Goal: Transaction & Acquisition: Book appointment/travel/reservation

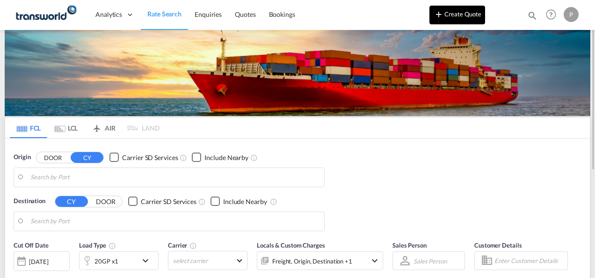
click at [460, 17] on button "Create Quote" at bounding box center [458, 15] width 56 height 19
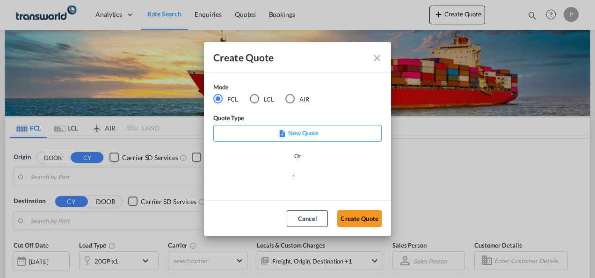
click at [291, 98] on div "AIR" at bounding box center [290, 98] width 9 height 9
click at [360, 218] on button "Create Quote" at bounding box center [359, 218] width 44 height 17
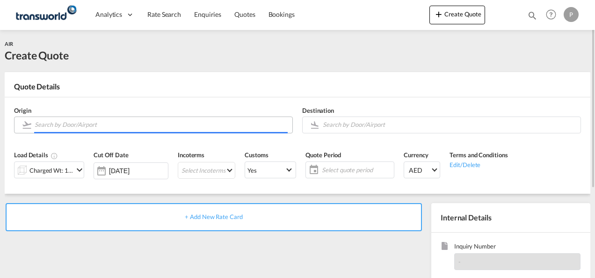
click at [96, 124] on input "Search by Door/Airport" at bounding box center [161, 125] width 253 height 16
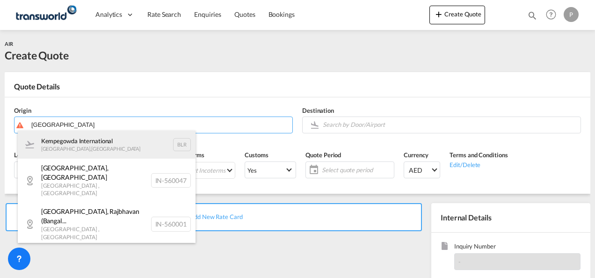
click at [105, 141] on div "Kempegowda International [GEOGRAPHIC_DATA] , [GEOGRAPHIC_DATA] BLR" at bounding box center [107, 145] width 178 height 28
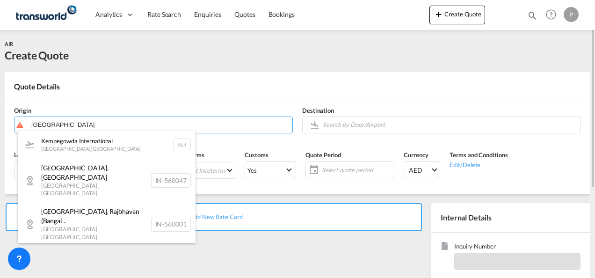
type input "Kempegowda International, [GEOGRAPHIC_DATA], BLR"
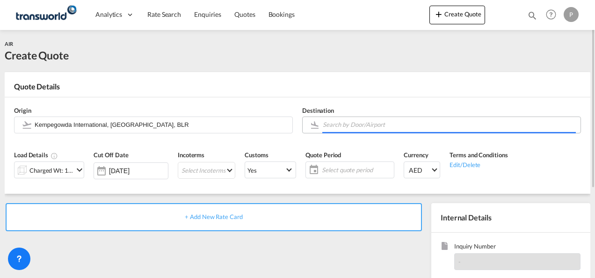
click at [344, 122] on input "Search by Door/Airport" at bounding box center [449, 125] width 253 height 16
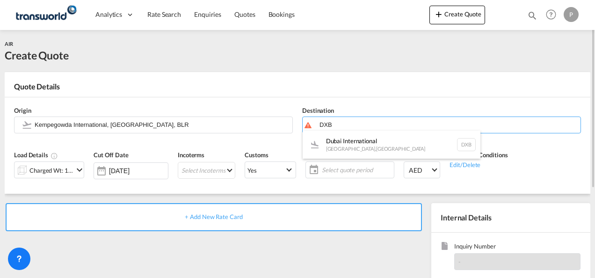
drag, startPoint x: 348, startPoint y: 136, endPoint x: 293, endPoint y: 135, distance: 55.2
click at [348, 136] on div "Dubai International [GEOGRAPHIC_DATA] , [GEOGRAPHIC_DATA] DXB" at bounding box center [392, 145] width 178 height 28
type input "Dubai International, [GEOGRAPHIC_DATA], DXB"
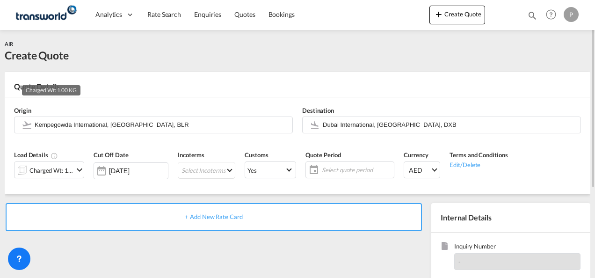
click at [48, 167] on div "Charged Wt: 1.00 KG" at bounding box center [51, 170] width 44 height 13
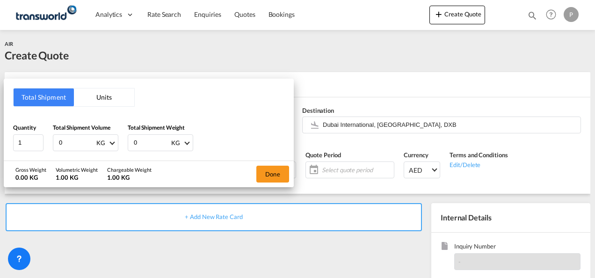
drag, startPoint x: 72, startPoint y: 140, endPoint x: 0, endPoint y: 139, distance: 72.1
click at [0, 139] on div "Total Shipment Units Quantity 1 Total Shipment Volume 0 KG CBM CFT KG LB Total …" at bounding box center [297, 139] width 595 height 278
type input "526.5"
type input "521"
click at [271, 175] on button "Done" at bounding box center [273, 174] width 33 height 17
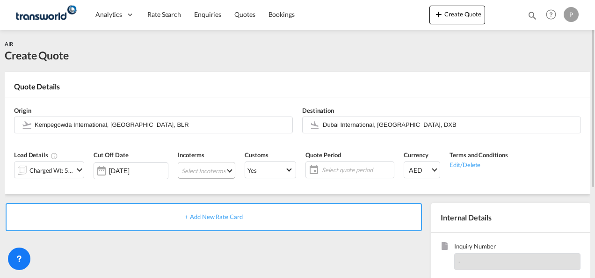
click at [206, 167] on md-select "Select Incoterms CFR - export Cost and Freight CPT - import Carrier Paid to DDP…" at bounding box center [207, 170] width 58 height 17
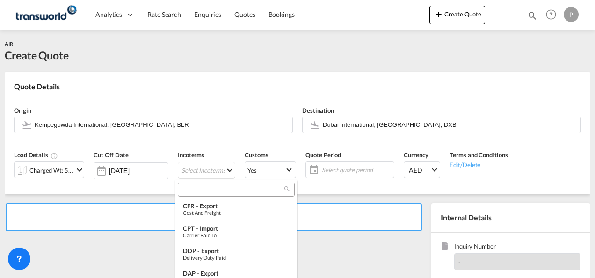
click at [198, 191] on input "search" at bounding box center [233, 189] width 104 height 8
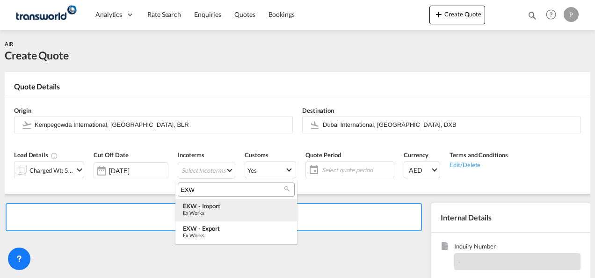
type input "EXW"
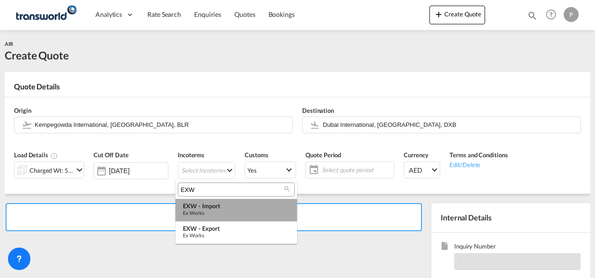
click at [215, 210] on div "Ex Works" at bounding box center [236, 213] width 107 height 6
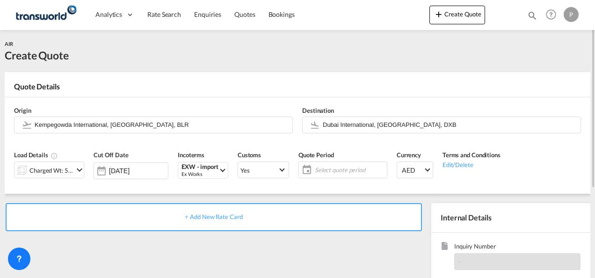
click at [322, 170] on span "Select quote period" at bounding box center [350, 170] width 70 height 8
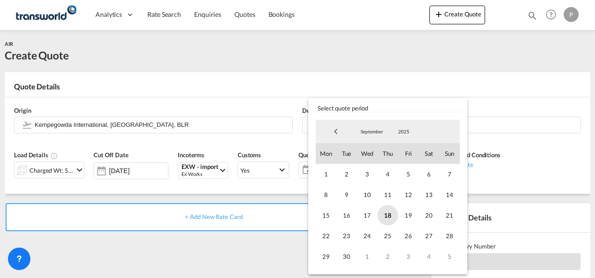
drag, startPoint x: 391, startPoint y: 213, endPoint x: 385, endPoint y: 224, distance: 11.7
click at [390, 213] on span "18" at bounding box center [388, 215] width 21 height 21
click at [350, 257] on span "30" at bounding box center [347, 256] width 21 height 21
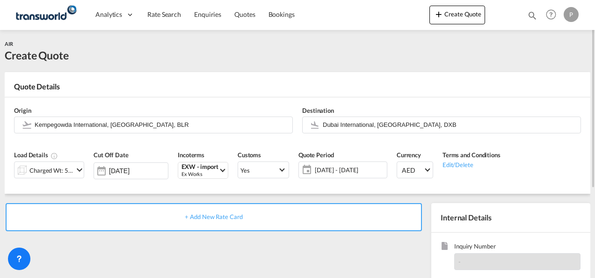
scroll to position [94, 0]
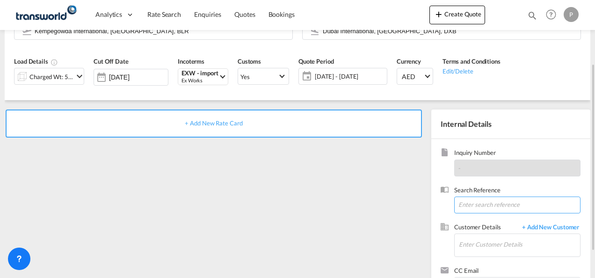
click at [477, 204] on input at bounding box center [517, 205] width 126 height 17
click at [467, 205] on input at bounding box center [517, 205] width 126 height 17
paste input "4000096350"
type input "4000096350"
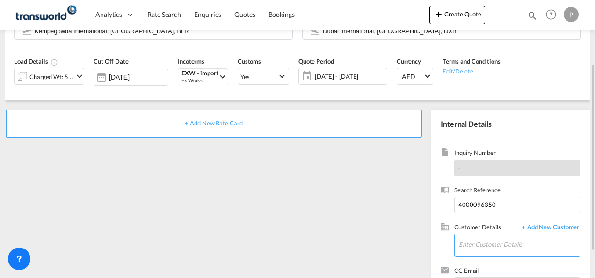
click at [506, 244] on input "Enter Customer Details" at bounding box center [519, 244] width 121 height 21
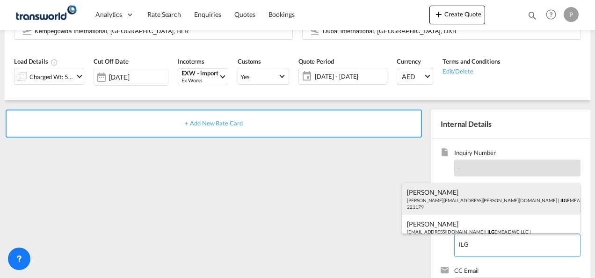
click at [507, 202] on div "[PERSON_NAME] [PERSON_NAME][EMAIL_ADDRESS][PERSON_NAME][DOMAIN_NAME] | ILG EMEA…" at bounding box center [492, 199] width 178 height 32
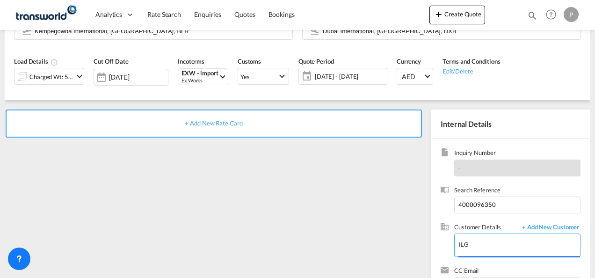
type input "ILG EMEA DWC LLC, [PERSON_NAME], [PERSON_NAME][EMAIL_ADDRESS][PERSON_NAME][DOMA…"
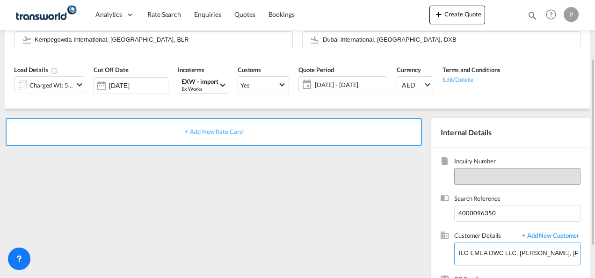
scroll to position [38, 0]
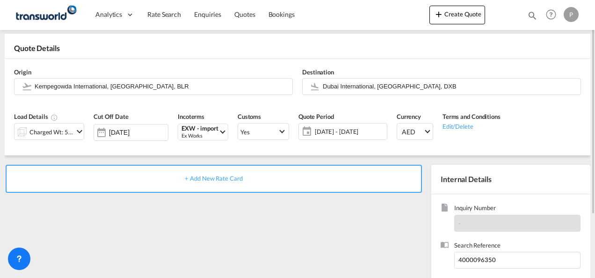
click at [206, 176] on span "+ Add New Rate Card" at bounding box center [214, 178] width 58 height 7
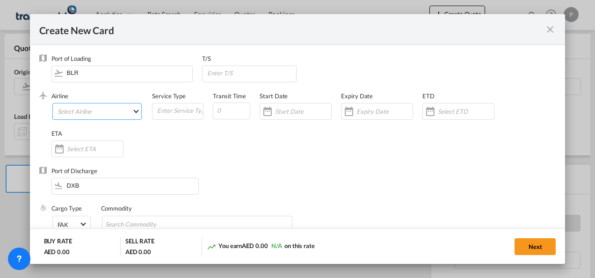
click at [80, 109] on md-select "Select Airline AIR EXPRESS S.A. (1166- / -) CMA CGM Air Cargo (1140-2C / -) DDW…" at bounding box center [97, 111] width 90 height 17
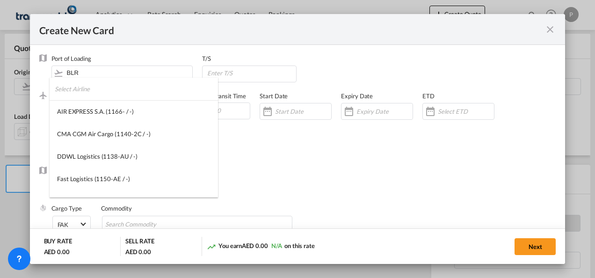
click at [92, 92] on input "search" at bounding box center [136, 89] width 163 height 22
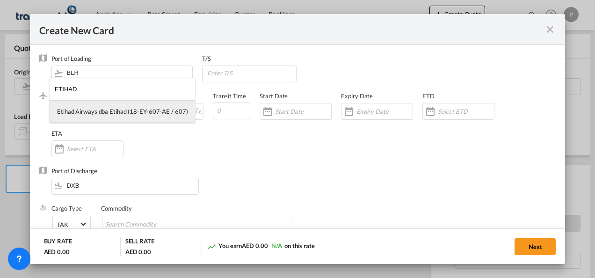
type input "ETIHAD"
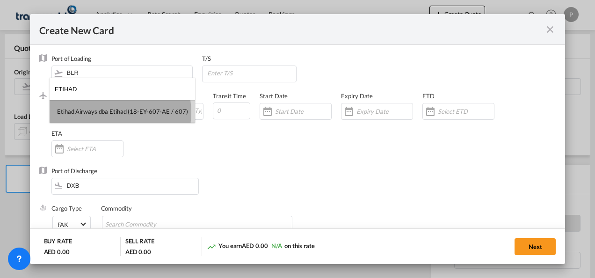
click at [111, 112] on div "Etihad Airways dba Etihad (18-EY-607-AE / 607)" at bounding box center [122, 111] width 131 height 8
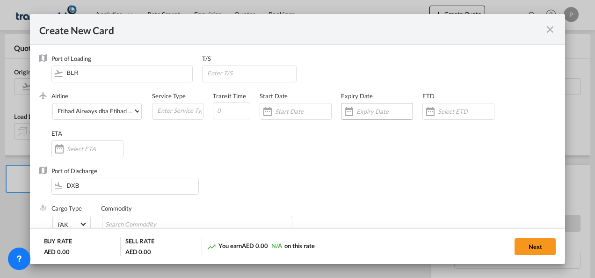
click at [364, 110] on input "Create New CardPort ..." at bounding box center [385, 111] width 56 height 7
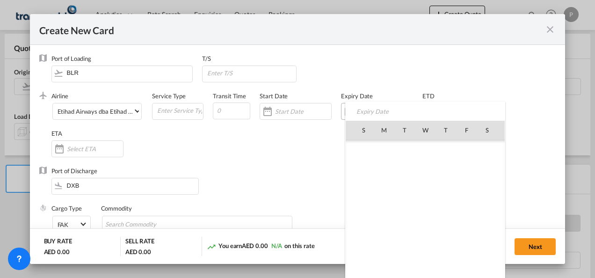
scroll to position [216818, 0]
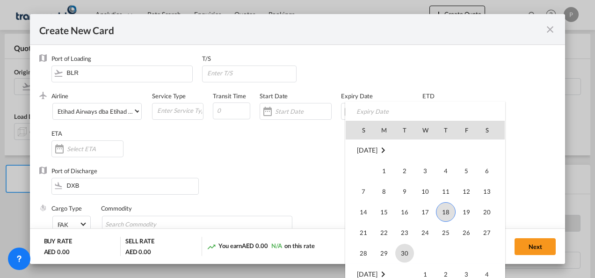
click at [405, 254] on span "30" at bounding box center [405, 253] width 19 height 19
type input "[DATE]"
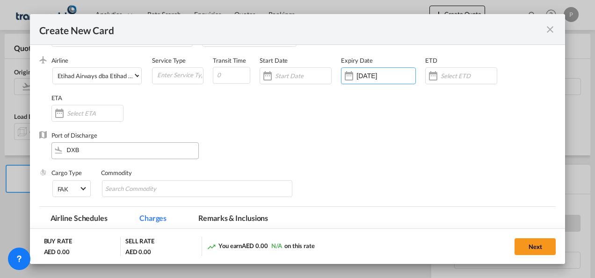
scroll to position [47, 0]
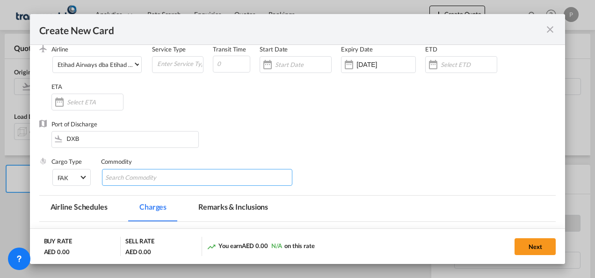
click at [157, 179] on input "Chips input." at bounding box center [148, 177] width 86 height 15
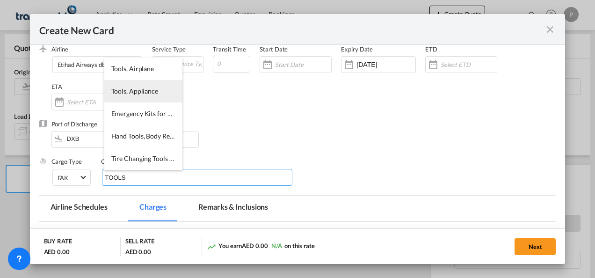
type input "TOOLS"
click at [146, 92] on span "Tools, Appliance" at bounding box center [134, 91] width 47 height 8
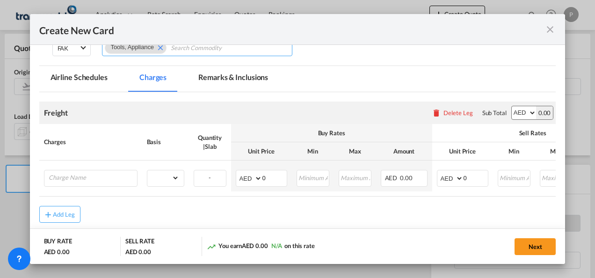
scroll to position [222, 0]
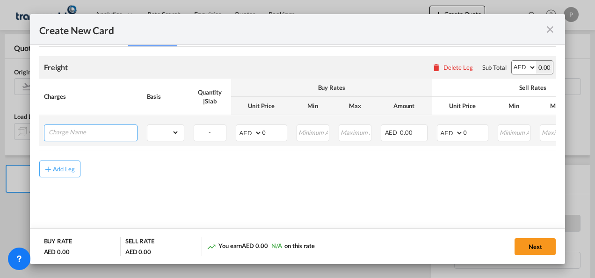
click at [99, 133] on input "Charge Name" at bounding box center [93, 132] width 88 height 14
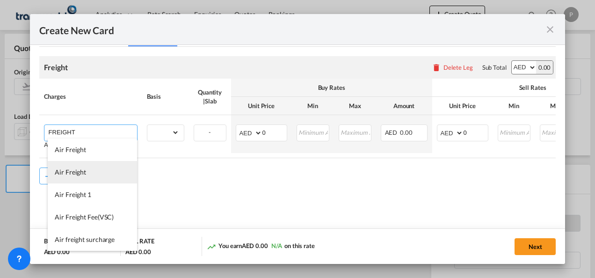
click at [90, 171] on li "Air Freight" at bounding box center [92, 172] width 89 height 22
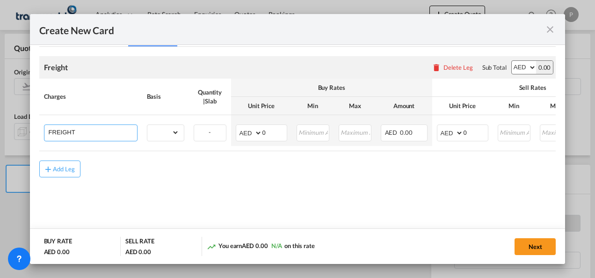
type input "Air Freight"
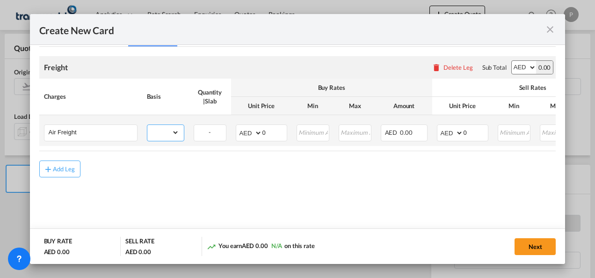
click at [175, 131] on select "gross_weight volumetric_weight per_shipment per_bl per_km % on air freight per_…" at bounding box center [163, 132] width 32 height 15
select select "per_shipment"
click at [147, 125] on select "gross_weight volumetric_weight per_shipment per_bl per_km % on air freight per_…" at bounding box center [163, 132] width 32 height 15
click at [272, 131] on input "0" at bounding box center [275, 132] width 24 height 14
type input "0"
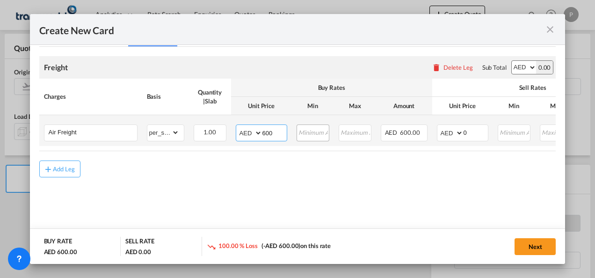
type input "600"
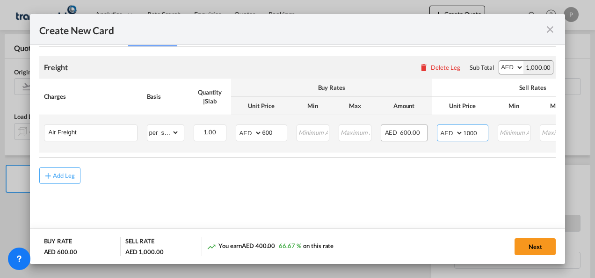
type input "1000"
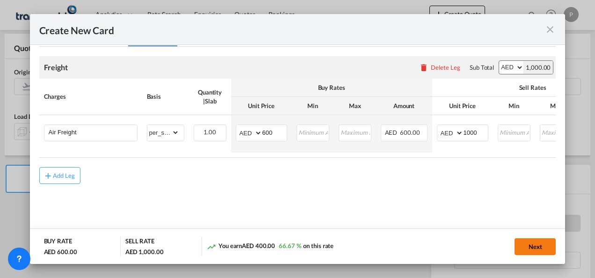
click at [536, 245] on button "Next" at bounding box center [535, 246] width 41 height 17
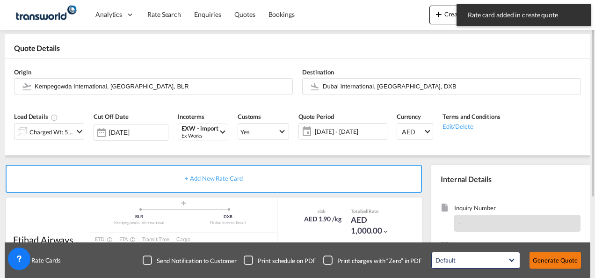
click at [545, 262] on button "Generate Quote" at bounding box center [555, 260] width 51 height 17
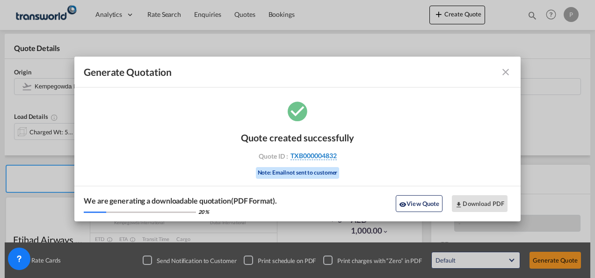
click at [319, 156] on span "TXB000004832" at bounding box center [314, 156] width 46 height 8
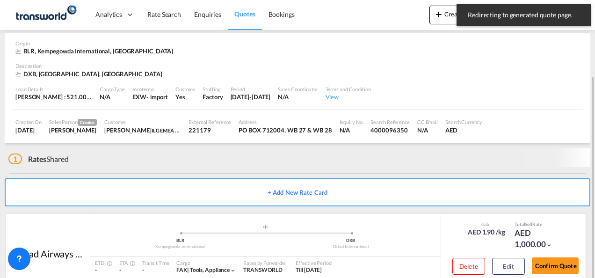
scroll to position [63, 0]
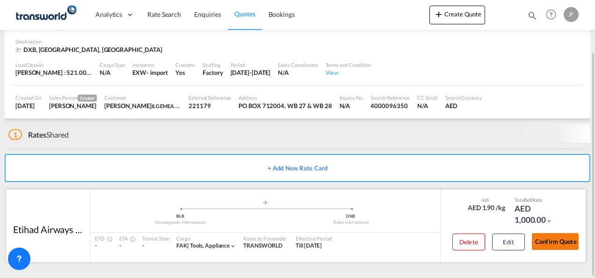
click at [555, 236] on button "Confirm Quote" at bounding box center [555, 241] width 47 height 17
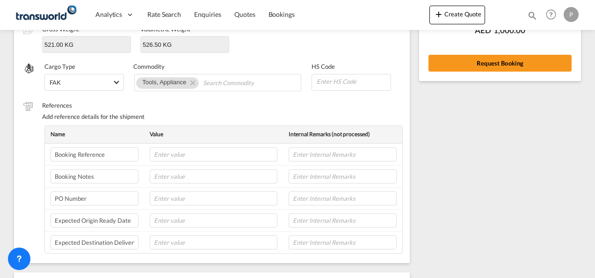
scroll to position [347, 0]
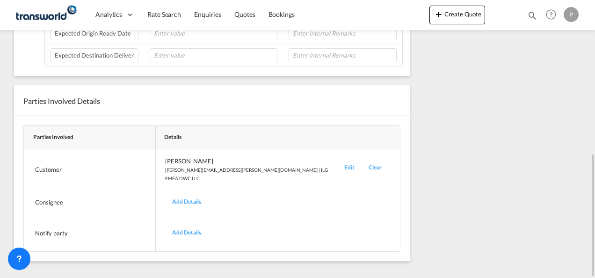
click at [337, 164] on div "Edit" at bounding box center [349, 170] width 24 height 26
click at [337, 162] on div "Edit" at bounding box center [349, 170] width 24 height 26
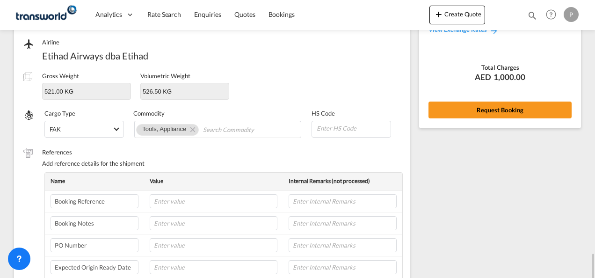
scroll to position [300, 0]
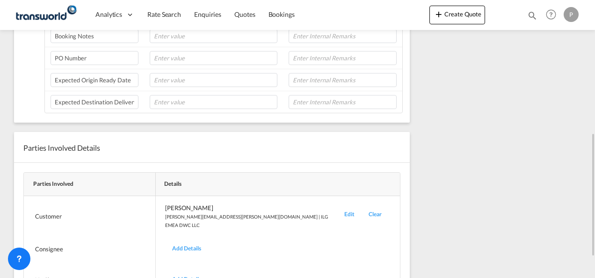
click at [337, 210] on div "Edit" at bounding box center [349, 217] width 24 height 26
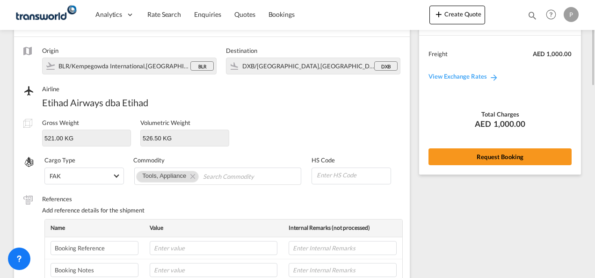
scroll to position [20, 0]
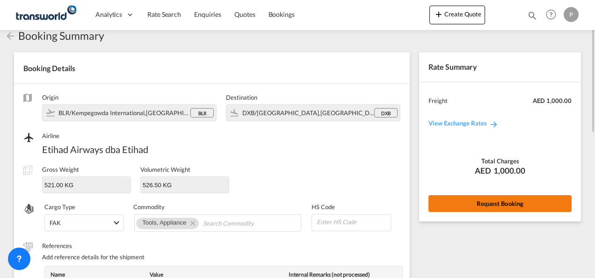
click at [479, 202] on button "Request Booking" at bounding box center [500, 203] width 143 height 17
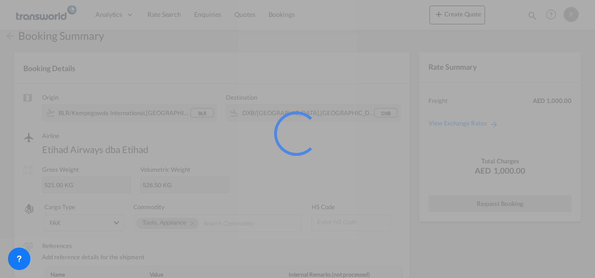
scroll to position [17, 0]
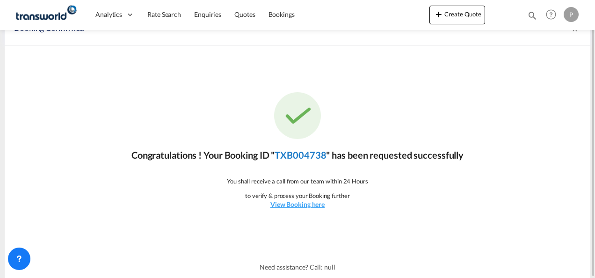
click at [310, 151] on link "TXB004738" at bounding box center [300, 154] width 51 height 11
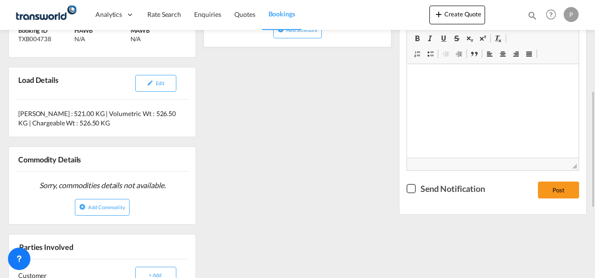
scroll to position [233, 0]
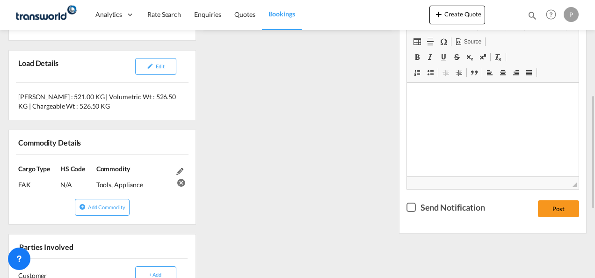
click at [352, 161] on div "References Inquiry No. N/A Quotation No. TXB000004832 Search Reference 40000963…" at bounding box center [298, 178] width 586 height 493
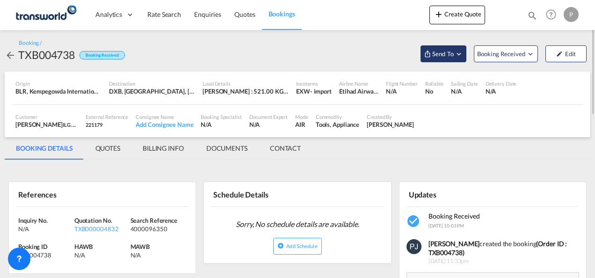
click at [462, 50] on md-icon "Open demo menu" at bounding box center [459, 54] width 8 height 8
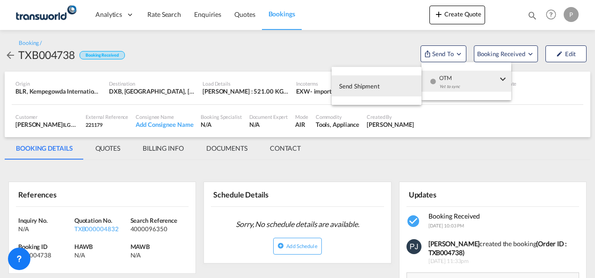
click at [370, 86] on span "Send Shipment" at bounding box center [359, 86] width 41 height 15
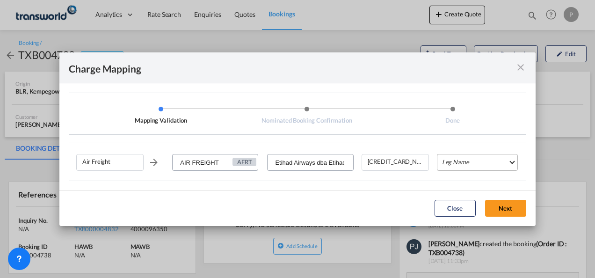
click at [462, 164] on md-select "Leg Name HANDLING ORIGIN HANDLING DESTINATION OTHERS TL PICK UP CUSTOMS ORIGIN …" at bounding box center [477, 162] width 81 height 17
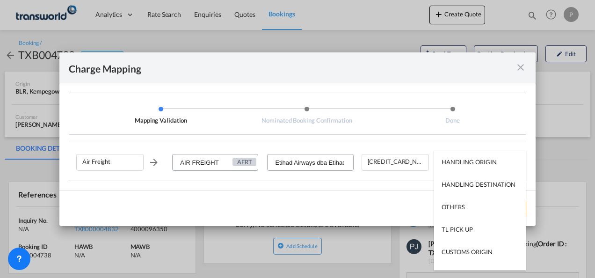
type md-option "HANDLING ORIGIN"
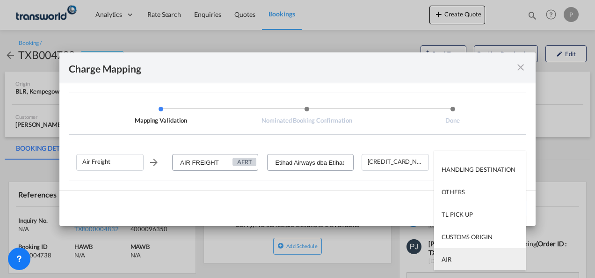
type md-option "AIR"
click at [460, 260] on md-option "AIR" at bounding box center [480, 259] width 92 height 22
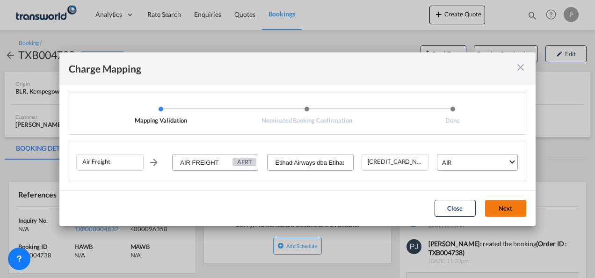
click at [502, 208] on button "Next" at bounding box center [505, 208] width 41 height 17
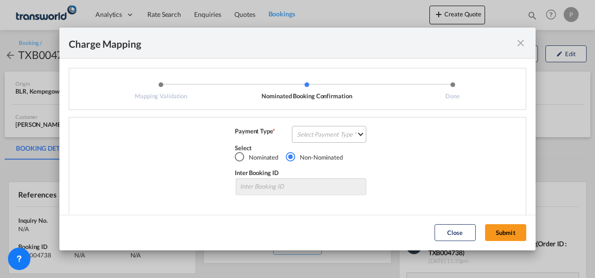
click at [317, 133] on md-select "Select Payment Type COLLECT PREPAID" at bounding box center [329, 134] width 74 height 17
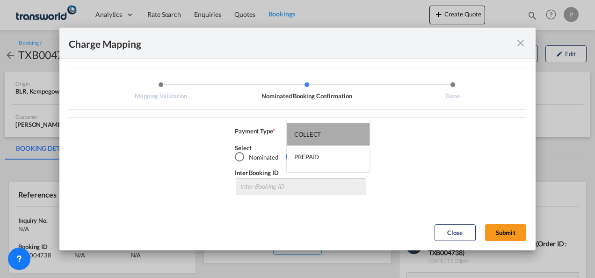
click at [325, 131] on md-option "COLLECT" at bounding box center [328, 134] width 83 height 22
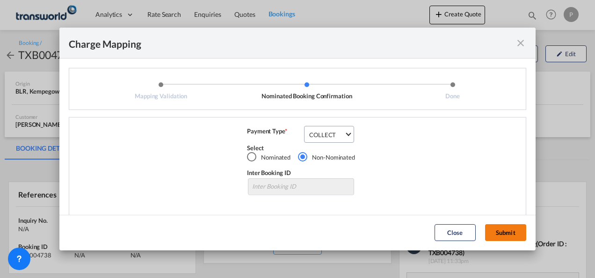
click at [514, 230] on button "Submit" at bounding box center [505, 232] width 41 height 17
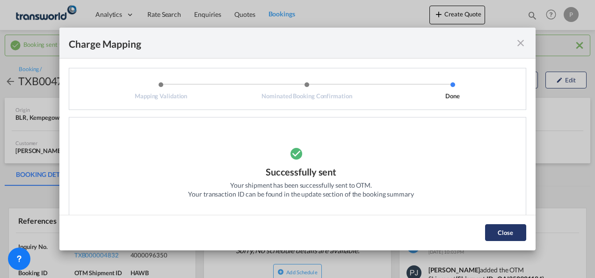
click at [510, 233] on button "Close" at bounding box center [505, 232] width 41 height 17
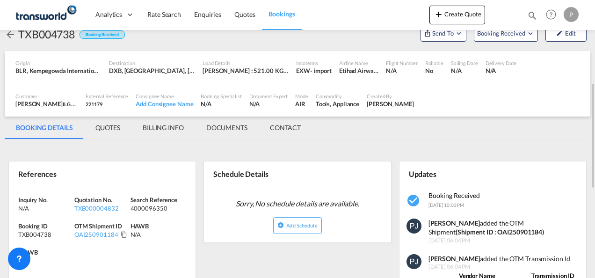
scroll to position [94, 0]
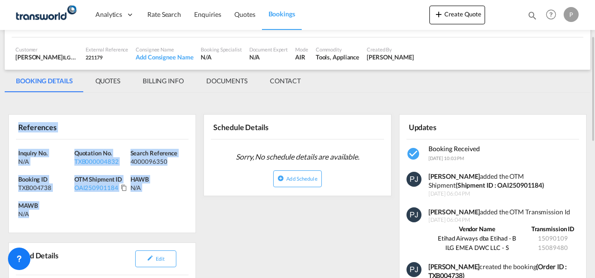
drag, startPoint x: 19, startPoint y: 125, endPoint x: 64, endPoint y: 212, distance: 98.0
click at [63, 213] on div "References Inquiry No. N/A Quotation No. TXB000004832 Search Reference 40000963…" at bounding box center [102, 173] width 188 height 119
copy div "References Inquiry No. N/A Quotation No. TXB000004832 Search Reference 40000963…"
click at [460, 12] on button "Create Quote" at bounding box center [458, 15] width 56 height 19
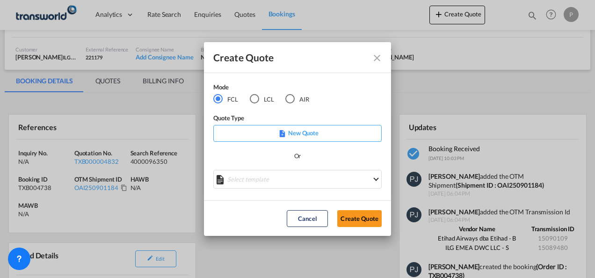
click at [290, 101] on div "AIR" at bounding box center [290, 98] width 9 height 9
click at [354, 218] on button "Create Quote" at bounding box center [359, 218] width 44 height 17
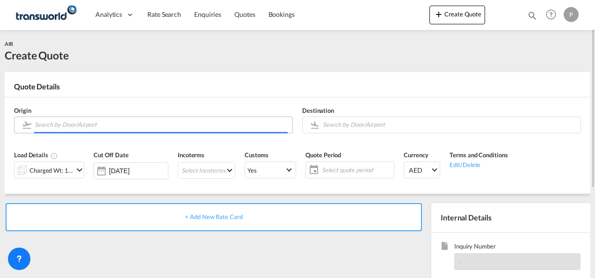
click at [94, 124] on input "Search by Door/Airport" at bounding box center [161, 125] width 253 height 16
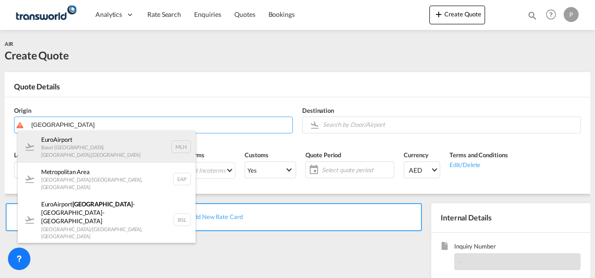
click at [92, 149] on div "EuroAirport [GEOGRAPHIC_DATA] [GEOGRAPHIC_DATA] [GEOGRAPHIC_DATA] , [GEOGRAPHIC…" at bounding box center [107, 147] width 178 height 32
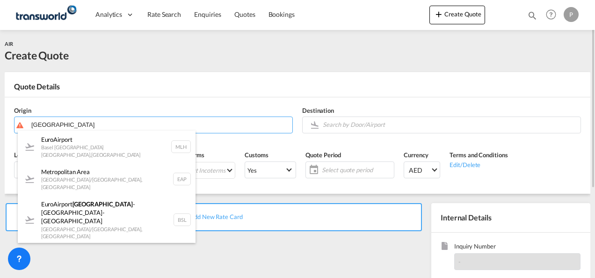
type input "EuroAirport, Basel Mulhouse Fr..., MLH"
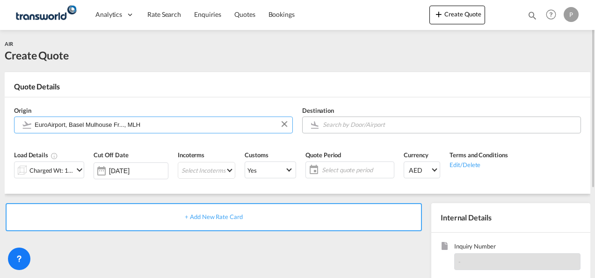
click at [332, 126] on input "Search by Door/Airport" at bounding box center [449, 125] width 253 height 16
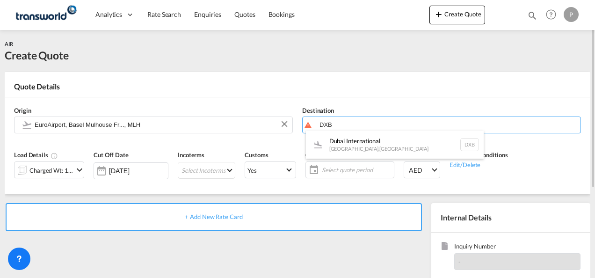
drag, startPoint x: 351, startPoint y: 138, endPoint x: 331, endPoint y: 139, distance: 19.7
click at [350, 139] on div "Dubai International [GEOGRAPHIC_DATA] , [GEOGRAPHIC_DATA] DXB" at bounding box center [395, 145] width 178 height 28
type input "Dubai International, [GEOGRAPHIC_DATA], DXB"
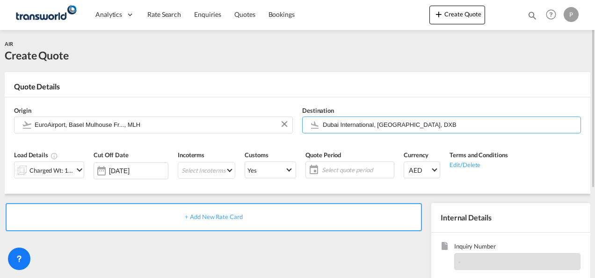
click at [79, 169] on md-icon "icon-chevron-down" at bounding box center [79, 169] width 11 height 11
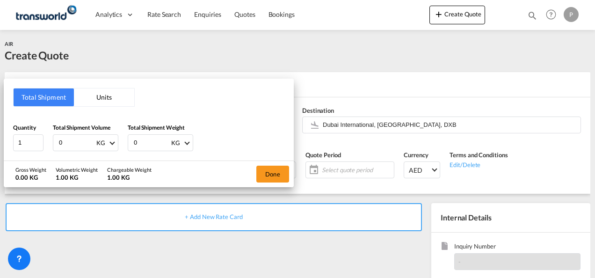
drag, startPoint x: 67, startPoint y: 140, endPoint x: 0, endPoint y: 119, distance: 70.2
click at [0, 129] on html "Analytics Dashboard Rate Search Enquiries Quotes Bookings Analytics" at bounding box center [297, 139] width 595 height 278
type input "206.5"
type input "136.9"
click at [272, 168] on button "Done" at bounding box center [273, 174] width 33 height 17
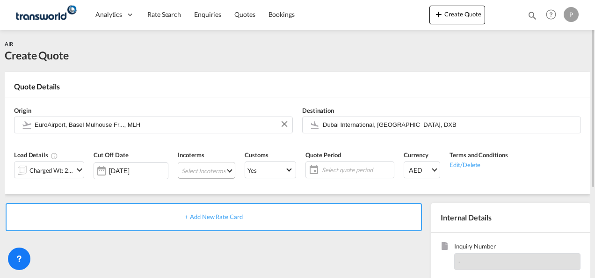
click at [194, 170] on md-select "Select Incoterms CFR - export Cost and Freight CPT - import Carrier Paid to DDP…" at bounding box center [207, 170] width 58 height 17
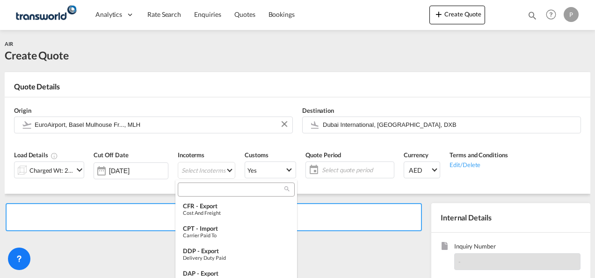
click at [195, 188] on input "search" at bounding box center [233, 189] width 104 height 8
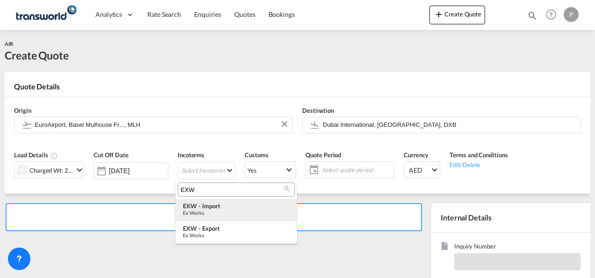
type input "EXW"
click at [224, 210] on div "Ex Works" at bounding box center [236, 213] width 107 height 6
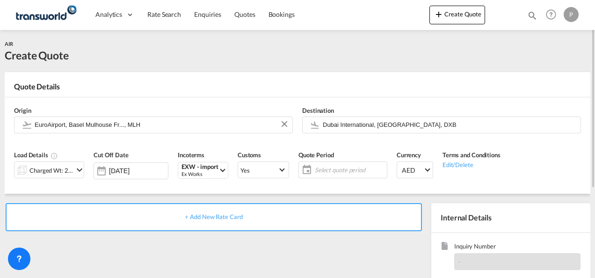
click at [331, 171] on span "Select quote period" at bounding box center [350, 170] width 70 height 8
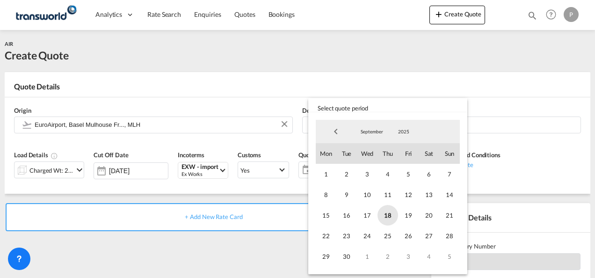
click at [388, 213] on span "18" at bounding box center [388, 215] width 21 height 21
click at [350, 254] on span "30" at bounding box center [347, 256] width 21 height 21
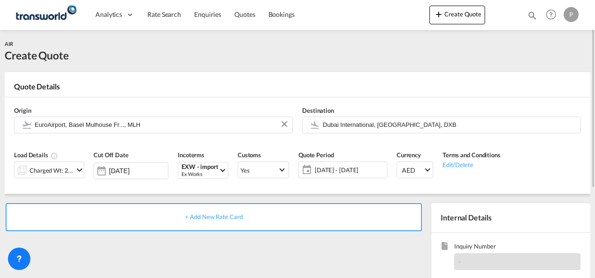
scroll to position [94, 0]
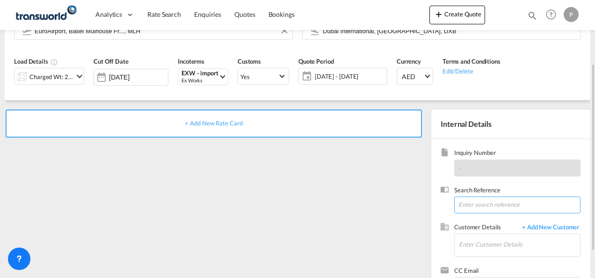
click at [469, 203] on input at bounding box center [517, 205] width 126 height 17
click at [477, 204] on input at bounding box center [517, 205] width 126 height 17
paste input "53110050"
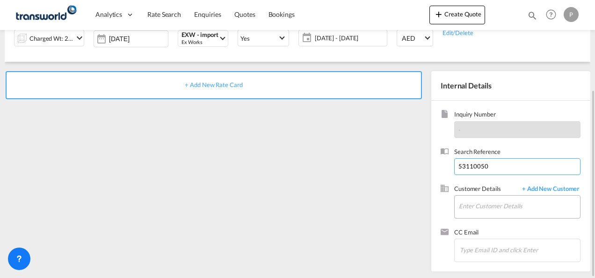
type input "53110050"
click at [483, 205] on input "Enter Customer Details" at bounding box center [519, 206] width 121 height 21
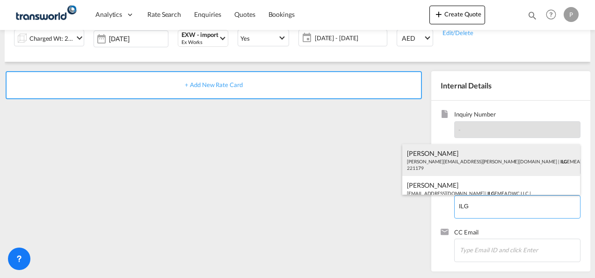
click at [428, 158] on div "[PERSON_NAME] [PERSON_NAME][EMAIL_ADDRESS][PERSON_NAME][DOMAIN_NAME] | ILG EMEA…" at bounding box center [492, 160] width 178 height 32
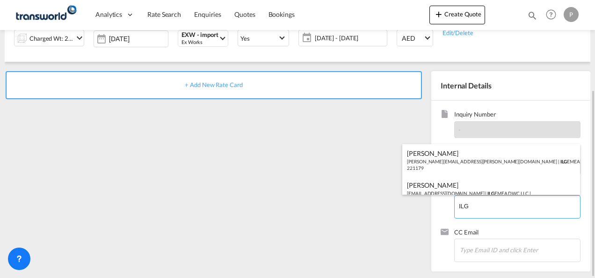
type input "ILG EMEA DWC LLC, [PERSON_NAME], [PERSON_NAME][EMAIL_ADDRESS][PERSON_NAME][DOMA…"
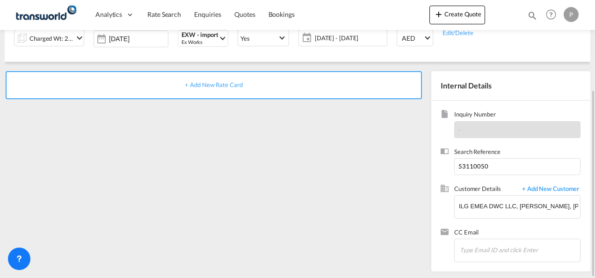
click at [204, 84] on span "+ Add New Rate Card" at bounding box center [214, 84] width 58 height 7
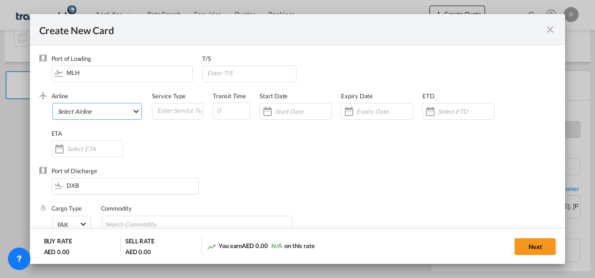
click at [81, 111] on md-select "Select Airline AIR EXPRESS S.A. (1166- / -) CMA CGM Air Cargo (1140-2C / -) DDW…" at bounding box center [97, 111] width 90 height 17
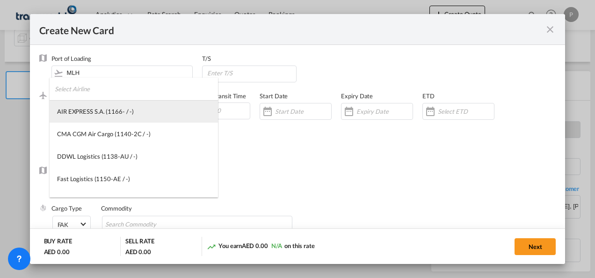
type md-option "1166-"
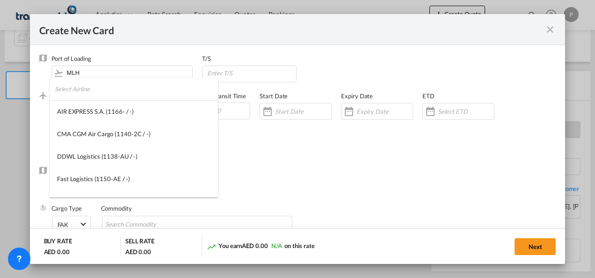
click at [103, 89] on input "search" at bounding box center [136, 89] width 163 height 22
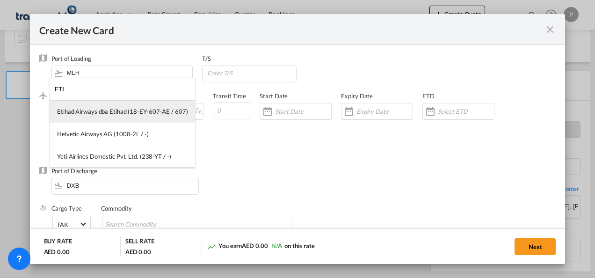
type input "ETI"
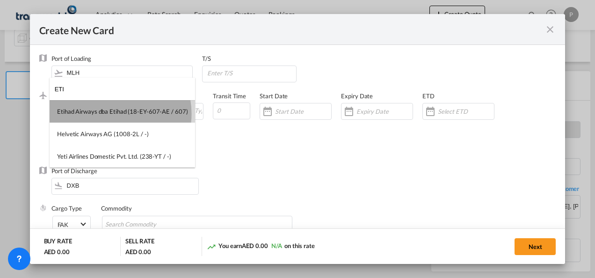
click at [110, 114] on div "Etihad Airways dba Etihad (18-EY-607-AE / 607)" at bounding box center [122, 111] width 131 height 8
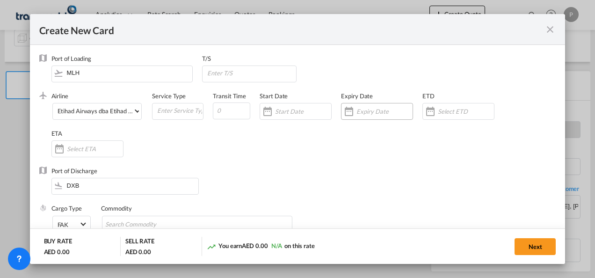
click at [367, 114] on input "Create New Card ..." at bounding box center [385, 111] width 56 height 7
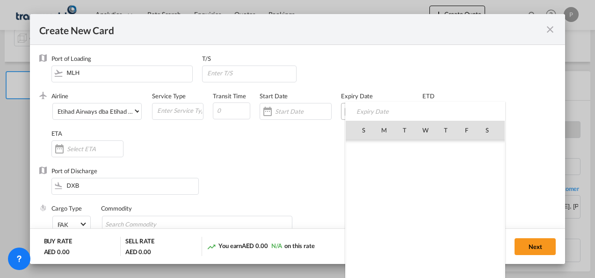
scroll to position [216818, 0]
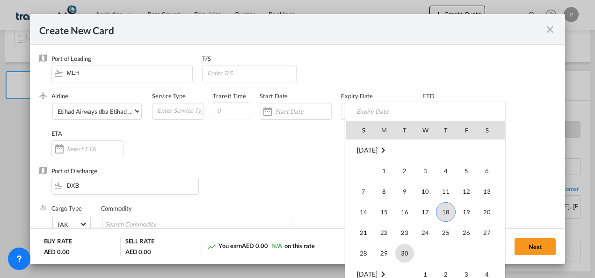
click at [410, 253] on span "30" at bounding box center [405, 253] width 19 height 19
type input "[DATE]"
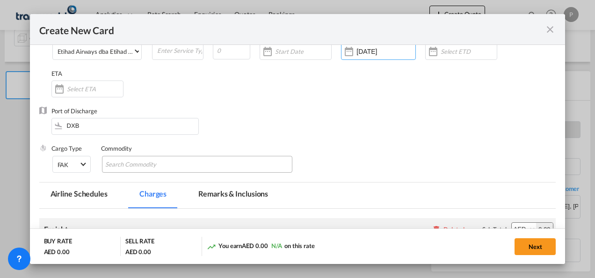
scroll to position [94, 0]
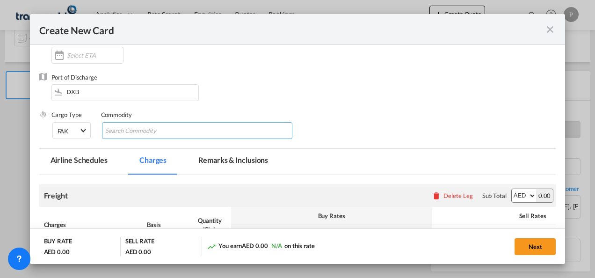
click at [157, 129] on input "Search Commodity" at bounding box center [148, 131] width 86 height 15
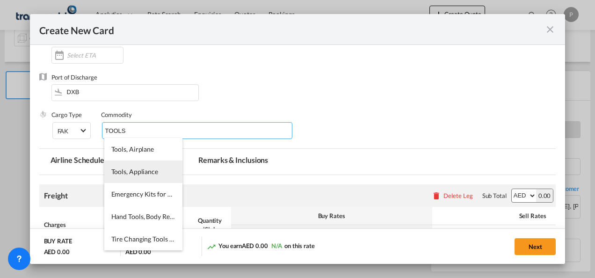
type input "TOOLS"
click at [139, 169] on span "Tools, Appliance" at bounding box center [134, 172] width 47 height 8
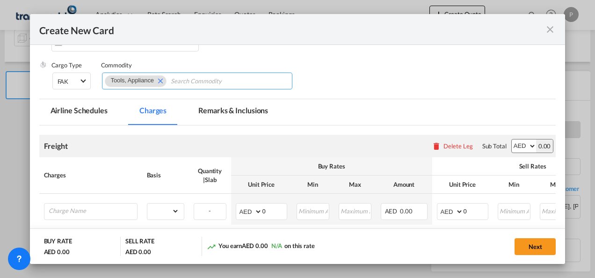
scroll to position [187, 0]
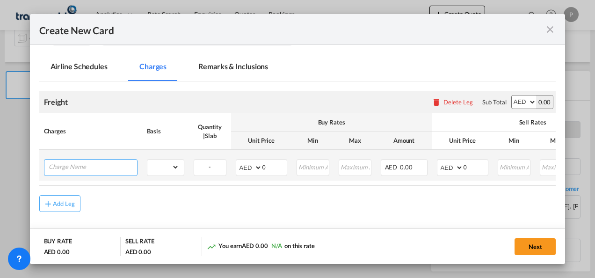
click at [104, 168] on input "Charge Name" at bounding box center [93, 167] width 88 height 14
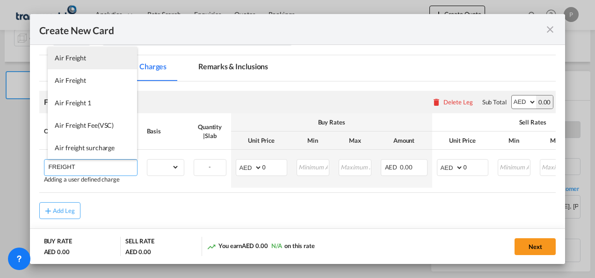
click at [87, 58] on li "Air Freight" at bounding box center [92, 58] width 89 height 22
type input "Air Freight"
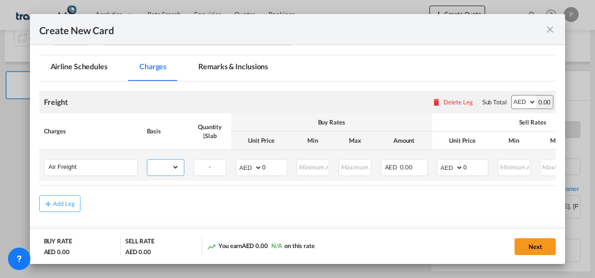
click at [178, 167] on select "gross_weight volumetric_weight per_shipment per_bl per_km % on air freight per_…" at bounding box center [163, 167] width 32 height 15
select select "per_shipment"
click at [147, 160] on select "gross_weight volumetric_weight per_shipment per_bl per_km % on air freight per_…" at bounding box center [163, 167] width 32 height 15
drag, startPoint x: 277, startPoint y: 164, endPoint x: 234, endPoint y: 164, distance: 42.6
click at [238, 166] on md-input-container "AED AFN ALL AMD ANG AOA ARS AUD AWG AZN BAM BBD BDT BGN BHD BIF BMD BND BOB BRL…" at bounding box center [261, 167] width 51 height 17
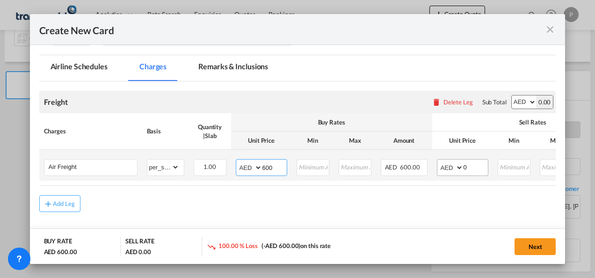
type input "600"
drag, startPoint x: 476, startPoint y: 165, endPoint x: 413, endPoint y: 167, distance: 62.7
click at [413, 167] on tr "Air Freight Please Enter Already Exists gross_weight volumetric_weight per_ship…" at bounding box center [370, 165] width 663 height 31
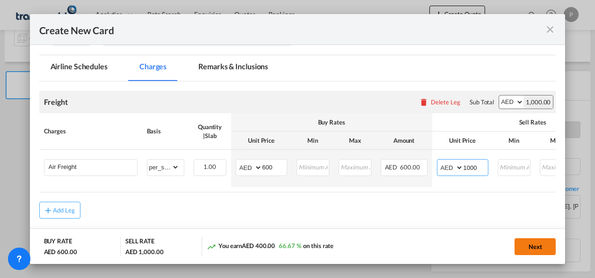
type input "1000"
click at [543, 248] on button "Next" at bounding box center [535, 246] width 41 height 17
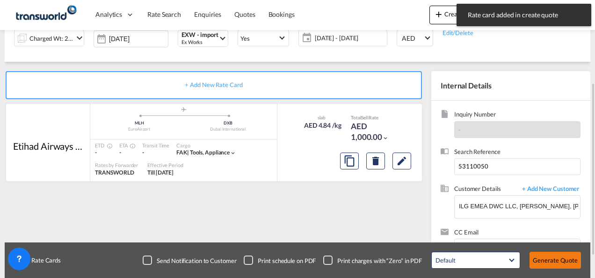
click at [556, 257] on button "Generate Quote" at bounding box center [555, 260] width 51 height 17
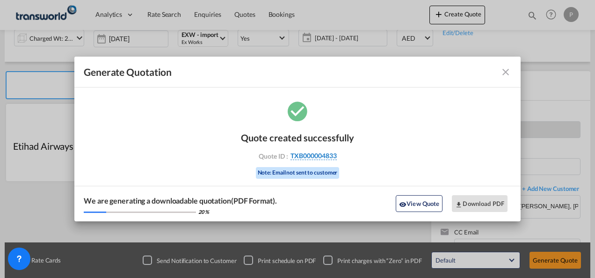
click at [308, 154] on span "TXB000004833" at bounding box center [314, 156] width 46 height 8
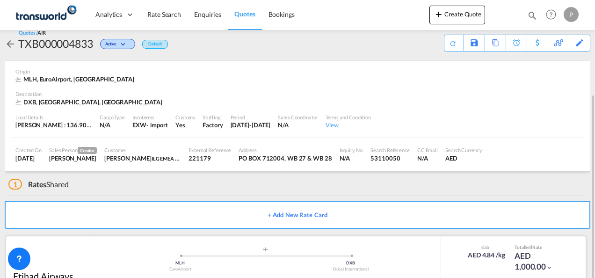
scroll to position [57, 0]
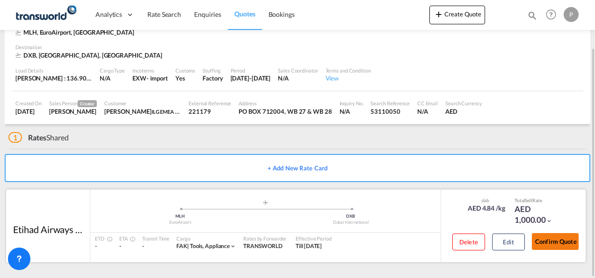
click at [561, 242] on button "Confirm Quote" at bounding box center [555, 241] width 47 height 17
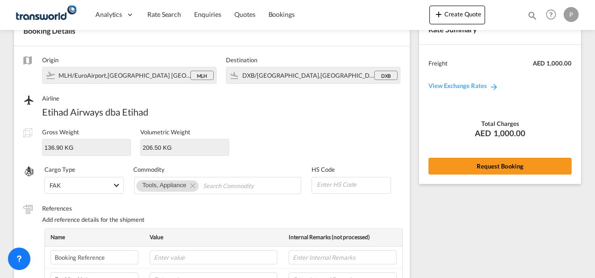
scroll to position [347, 0]
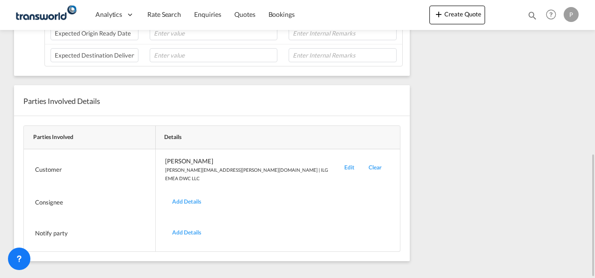
click at [337, 162] on div "Edit" at bounding box center [349, 170] width 24 height 26
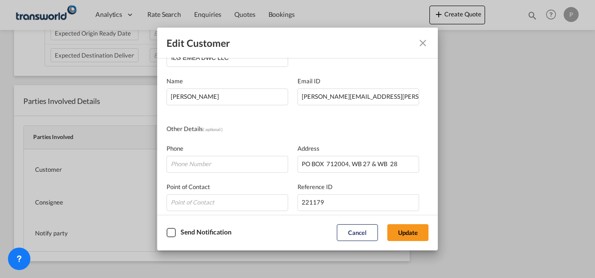
scroll to position [94, 0]
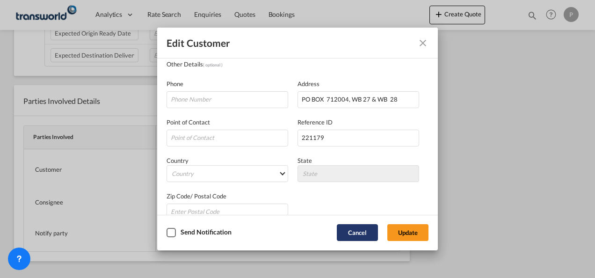
click at [360, 233] on button "Cancel" at bounding box center [357, 232] width 41 height 17
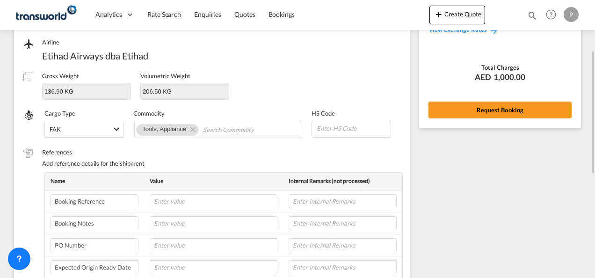
scroll to position [0, 0]
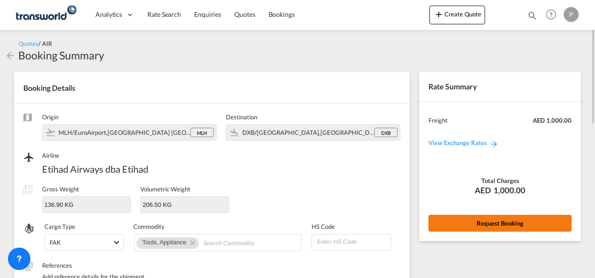
click at [502, 223] on button "Request Booking" at bounding box center [500, 223] width 143 height 17
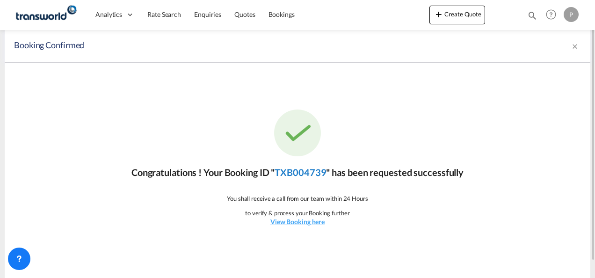
click at [302, 172] on link "TXB004739" at bounding box center [300, 172] width 51 height 11
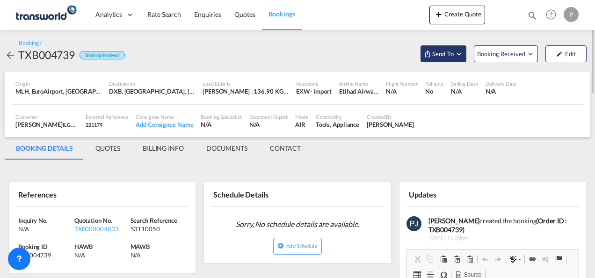
click at [461, 55] on md-icon "Open demo menu" at bounding box center [459, 54] width 8 height 8
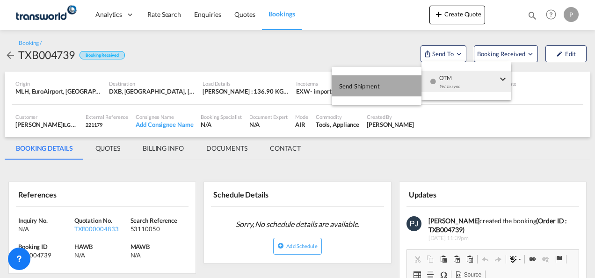
click at [342, 82] on span "Send Shipment" at bounding box center [359, 86] width 41 height 15
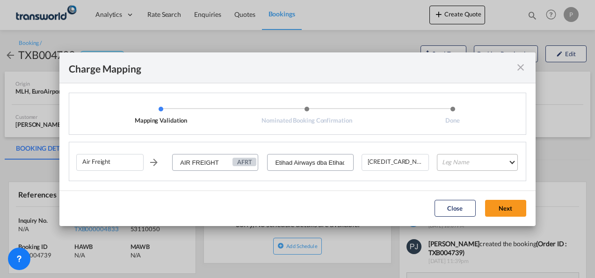
click at [463, 162] on md-select "Leg Name HANDLING ORIGIN HANDLING DESTINATION OTHERS TL PICK UP CUSTOMS ORIGIN …" at bounding box center [477, 162] width 81 height 17
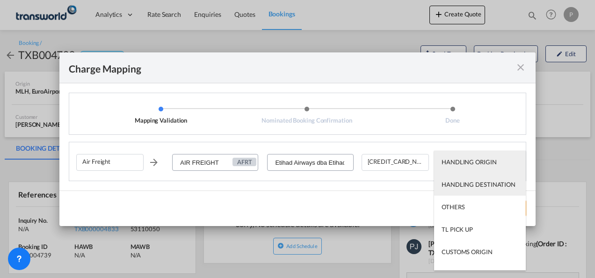
type md-option "HANDLING ORIGIN"
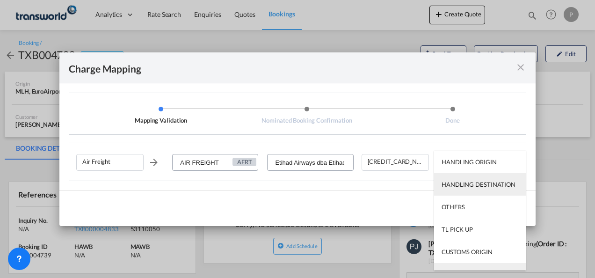
type md-option "AIR"
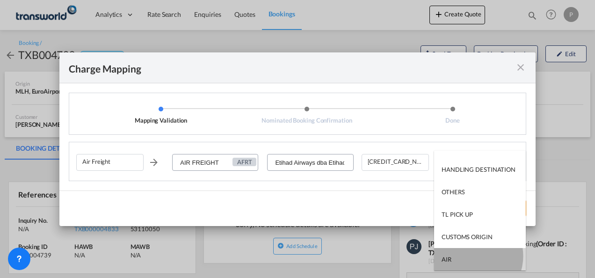
click at [472, 256] on md-option "AIR" at bounding box center [480, 259] width 92 height 22
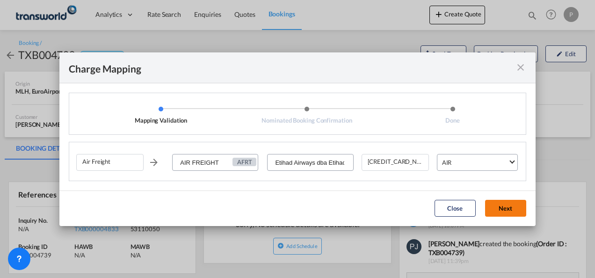
click at [500, 205] on button "Next" at bounding box center [505, 208] width 41 height 17
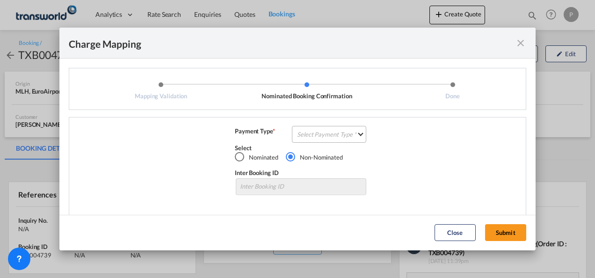
click at [321, 133] on md-select "Select Payment Type COLLECT PREPAID" at bounding box center [329, 134] width 74 height 17
click at [317, 129] on md-option "COLLECT" at bounding box center [328, 134] width 83 height 22
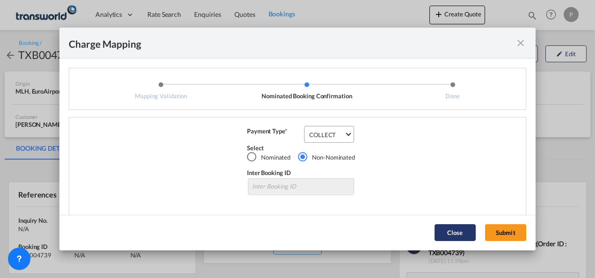
click at [504, 230] on button "Submit" at bounding box center [505, 232] width 41 height 17
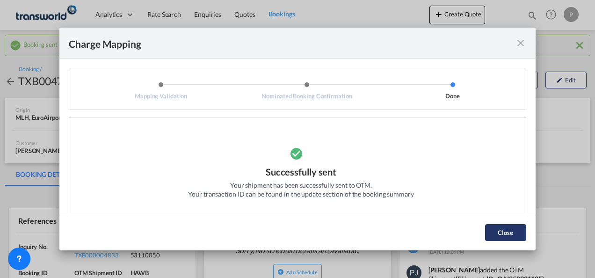
click at [497, 229] on button "Close" at bounding box center [505, 232] width 41 height 17
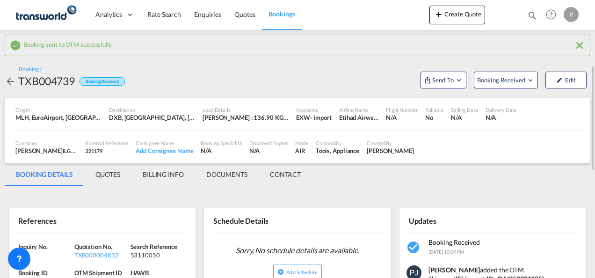
scroll to position [47, 0]
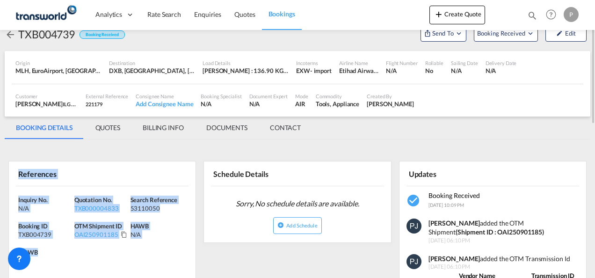
drag, startPoint x: 20, startPoint y: 172, endPoint x: 86, endPoint y: 252, distance: 104.0
click at [86, 254] on div "References Inquiry No. N/A Quotation No. TXB000004833 Search Reference 53110050…" at bounding box center [102, 220] width 188 height 119
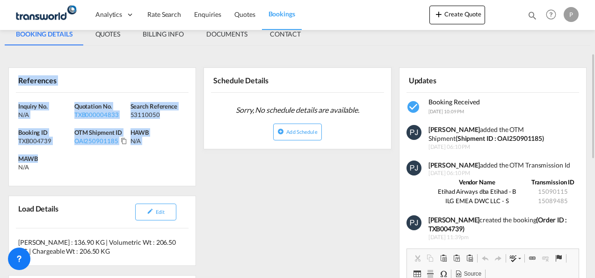
scroll to position [94, 0]
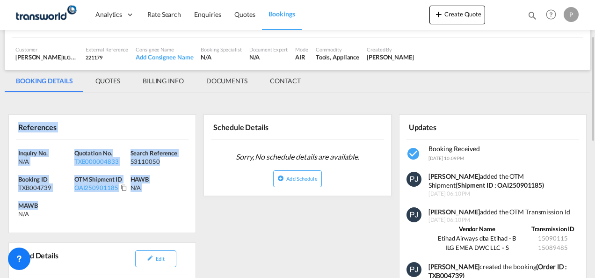
click at [73, 201] on div "MAWB N/A" at bounding box center [46, 209] width 56 height 17
drag, startPoint x: 20, startPoint y: 126, endPoint x: 59, endPoint y: 216, distance: 98.3
click at [59, 216] on div "References Inquiry No. N/A Quotation No. TXB000004833 Search Reference 53110050…" at bounding box center [102, 173] width 188 height 119
copy div "References Inquiry No. N/A Quotation No. TXB000004833 Search Reference 53110050…"
